Goal: Transaction & Acquisition: Book appointment/travel/reservation

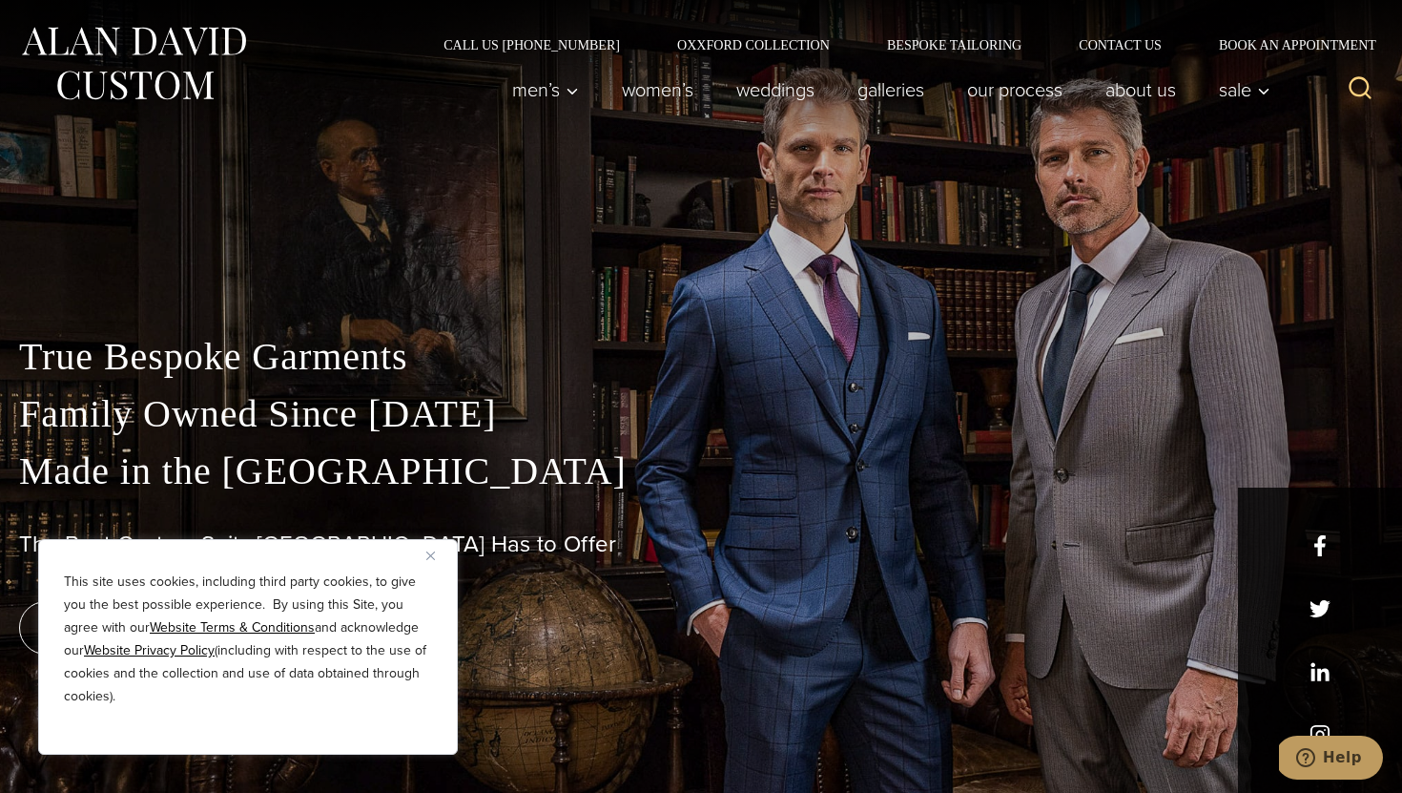
click at [426, 553] on img "Close" at bounding box center [430, 555] width 9 height 9
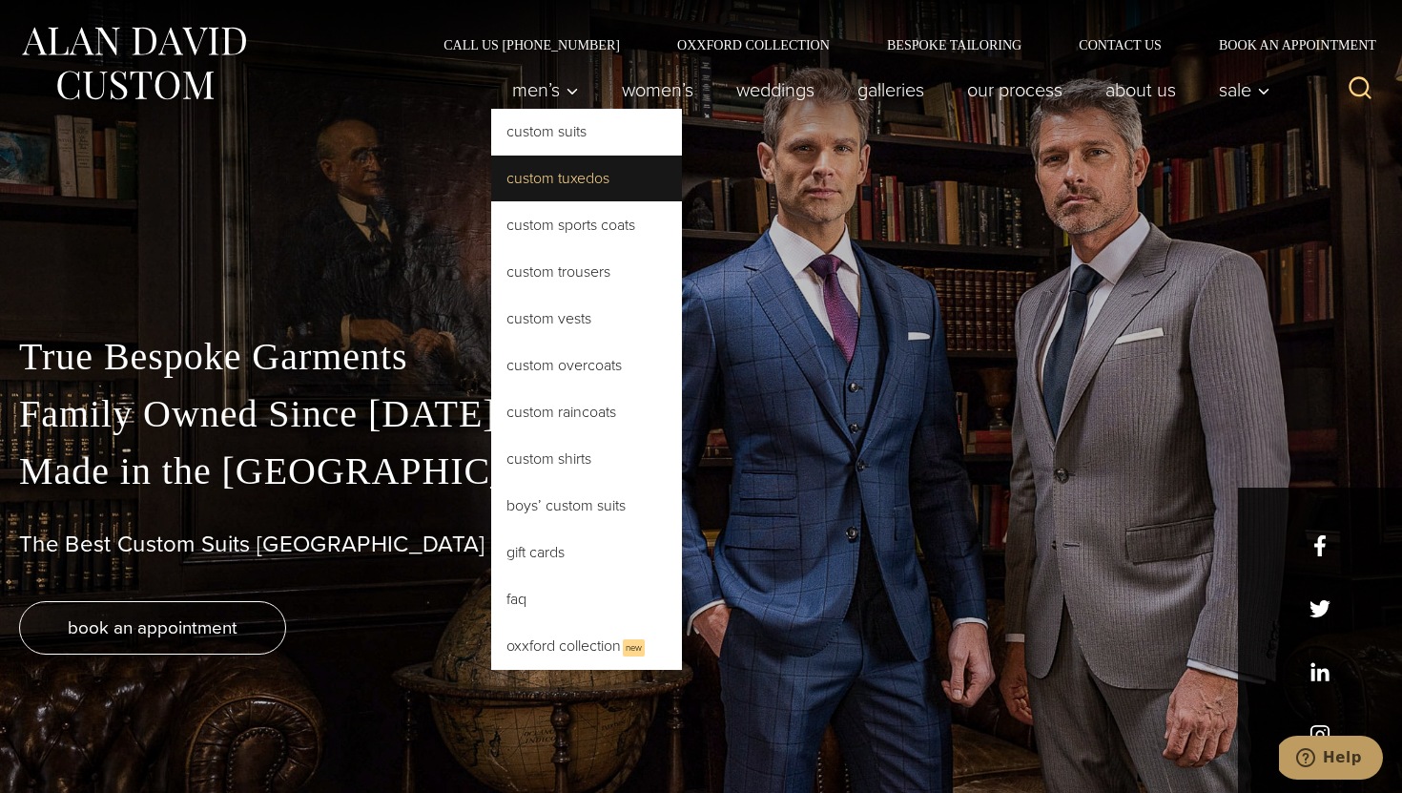
click at [553, 177] on link "Custom Tuxedos" at bounding box center [586, 178] width 191 height 46
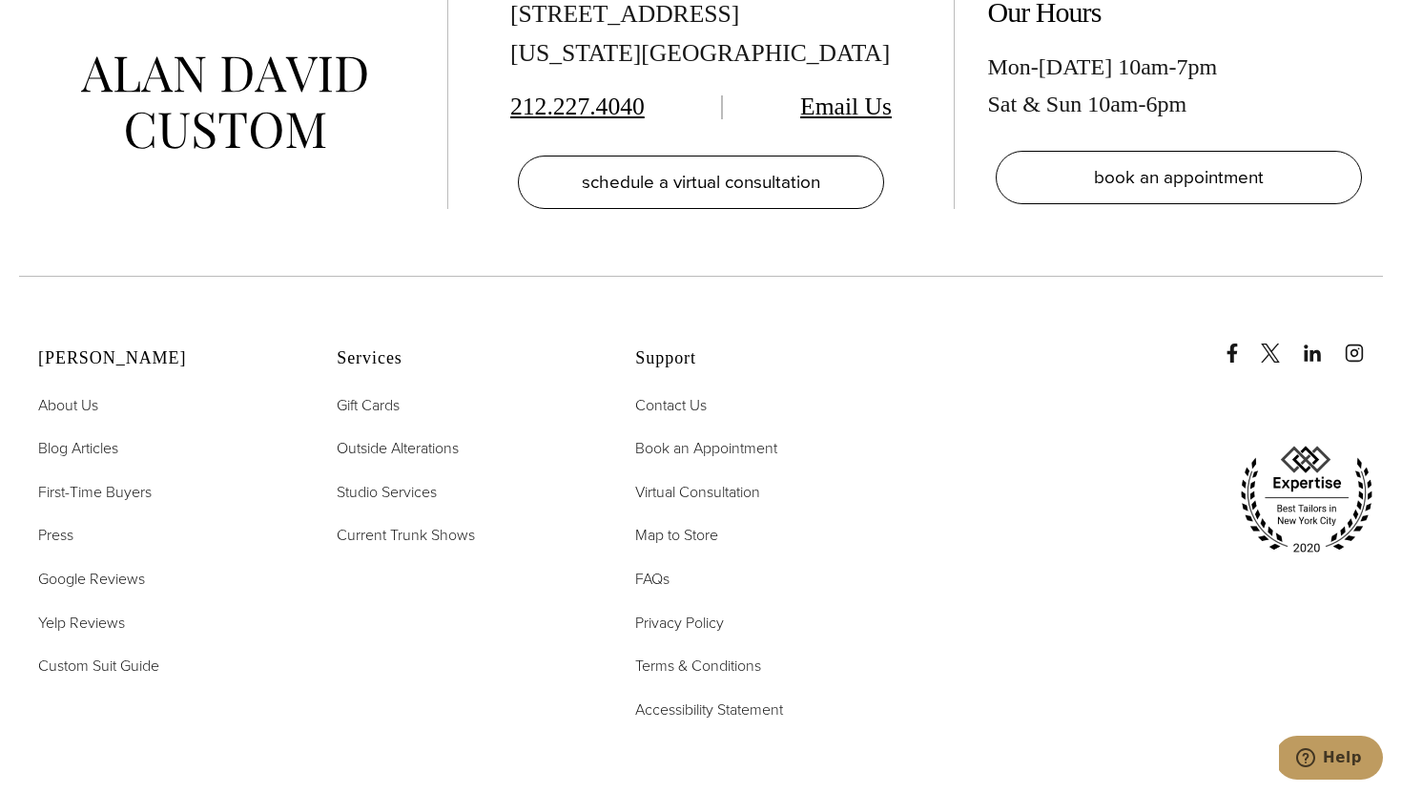
scroll to position [11647, 0]
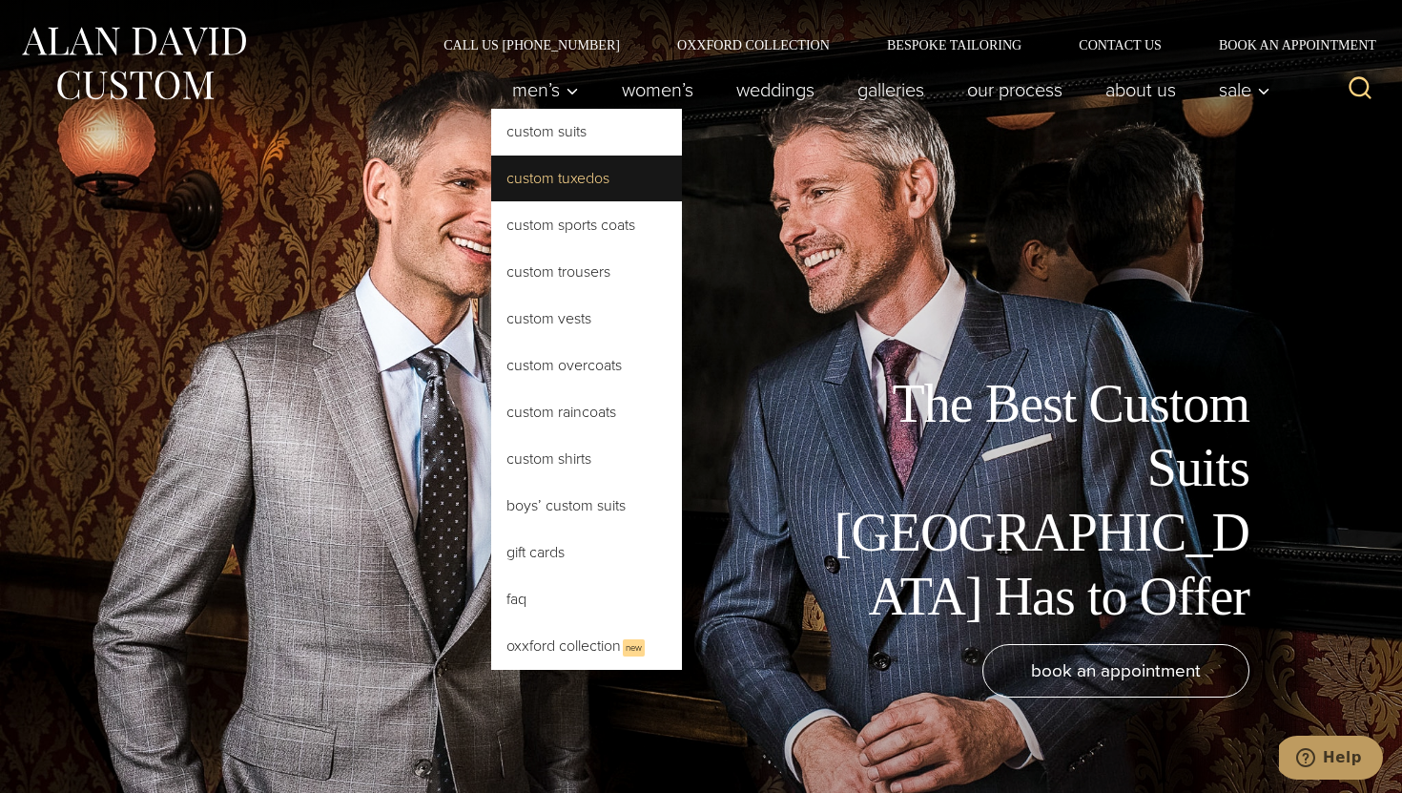
click at [559, 181] on link "Custom Tuxedos" at bounding box center [586, 178] width 191 height 46
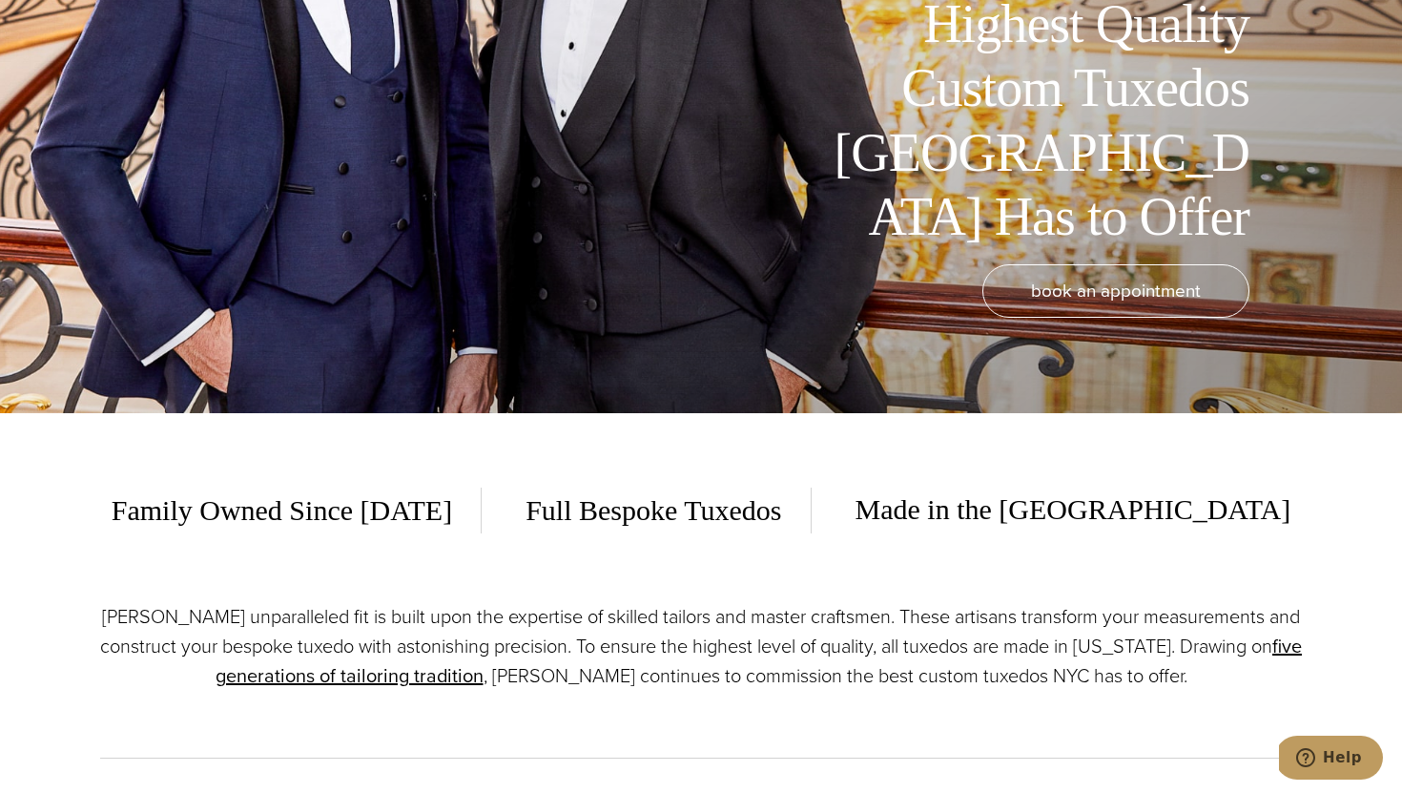
scroll to position [404, 0]
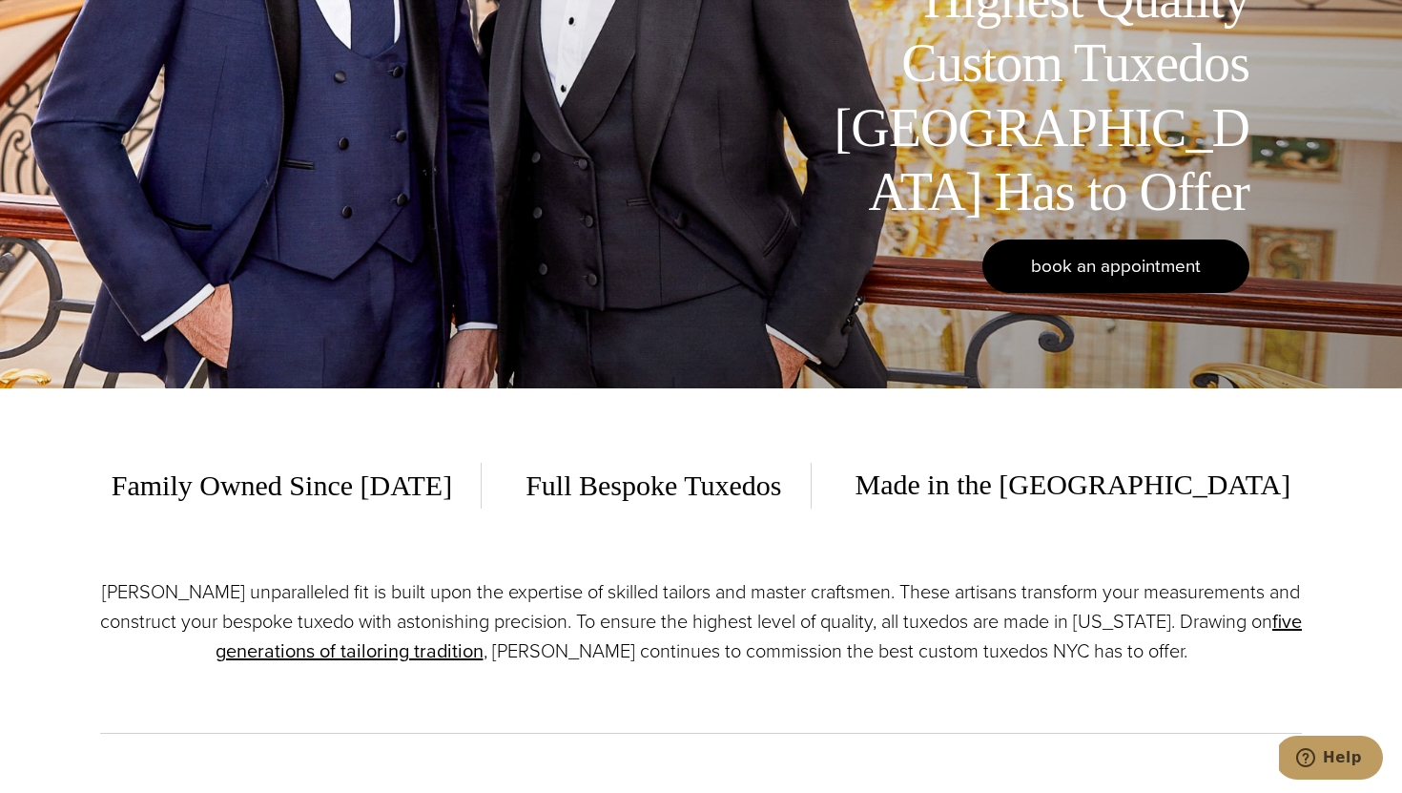
click at [1064, 282] on link "book an appointment" at bounding box center [1115, 265] width 267 height 53
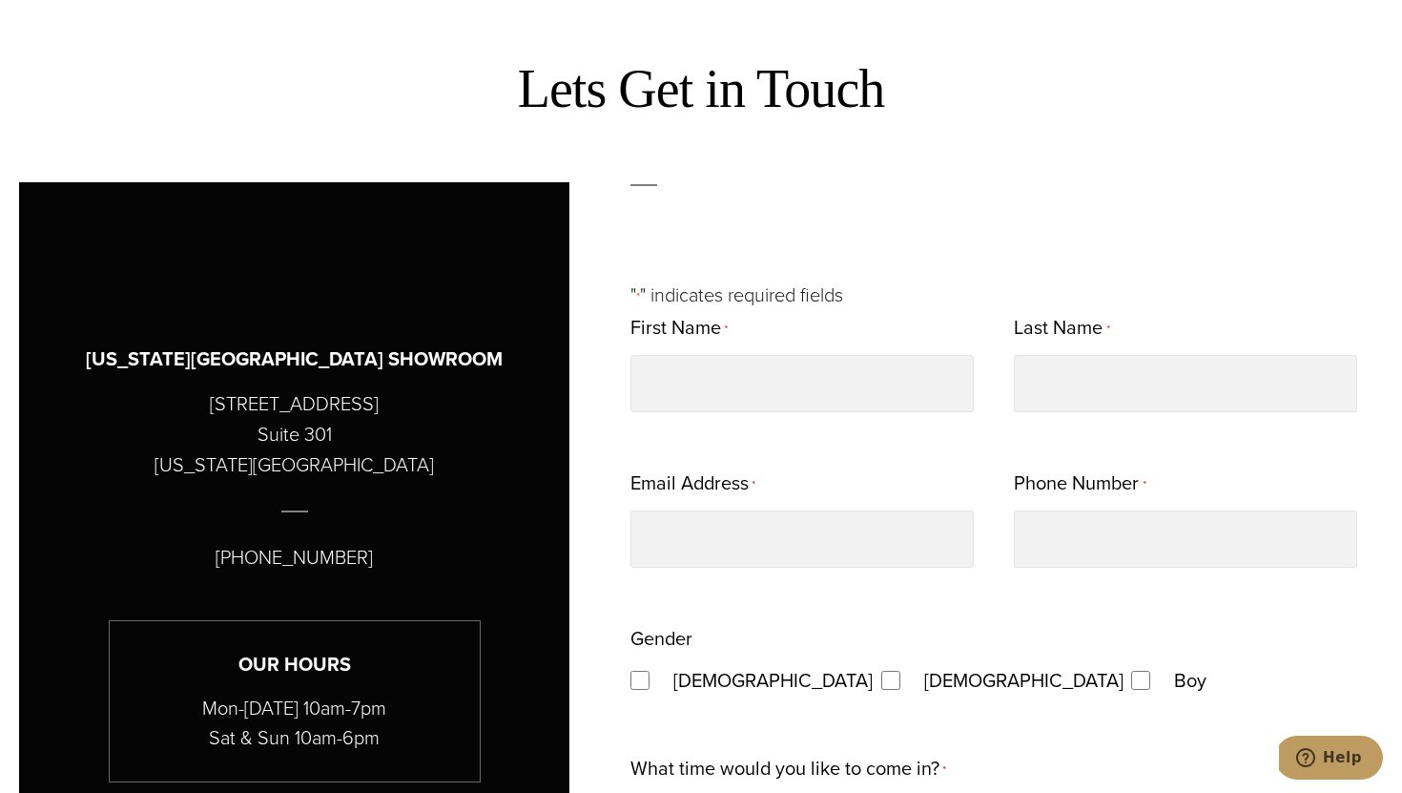
scroll to position [820, 0]
